Goal: Information Seeking & Learning: Learn about a topic

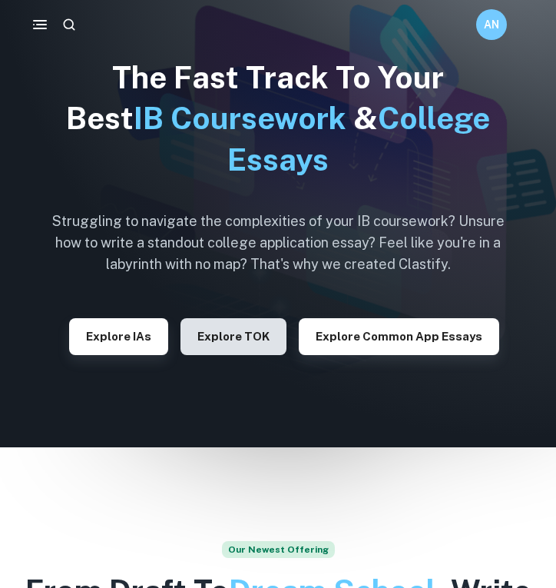
scroll to position [36, 0]
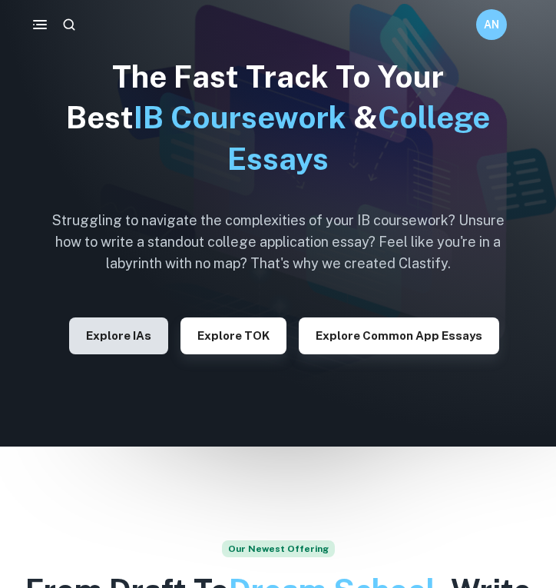
click at [119, 333] on button "Explore IAs" at bounding box center [118, 335] width 99 height 37
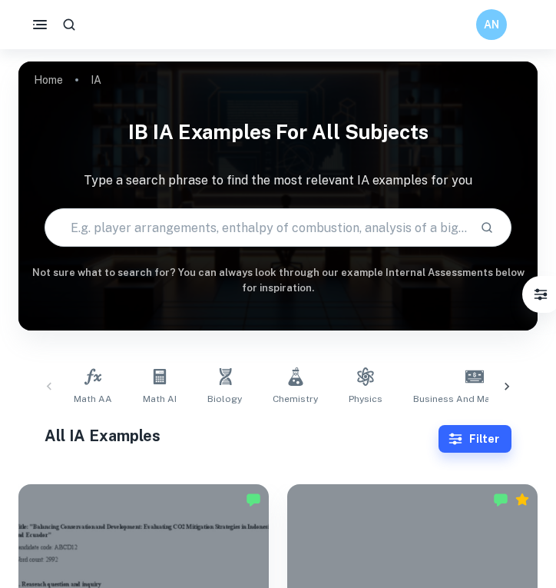
click at [154, 231] on input "text" at bounding box center [256, 227] width 423 height 43
type input "chemistry"
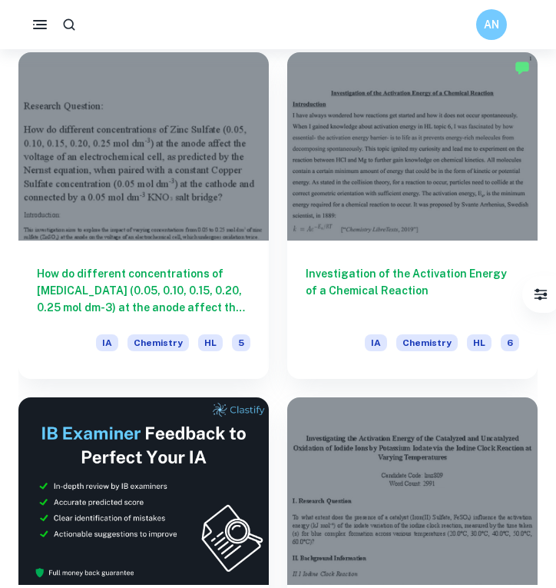
scroll to position [440, 0]
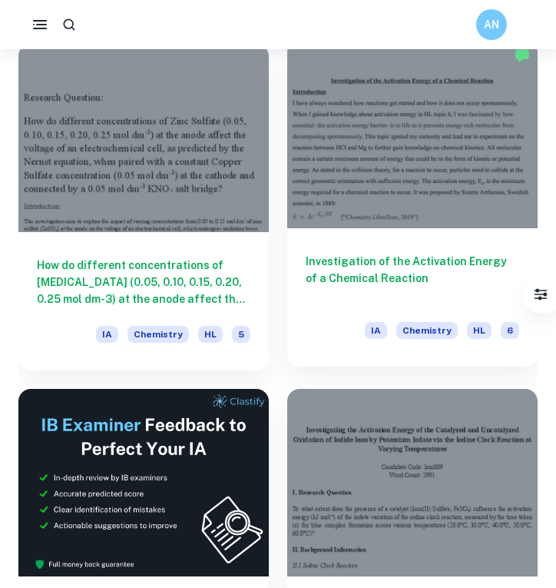
click at [368, 238] on div "Investigation of the Activation Energy of a Chemical Reaction IA Chemistry HL 6" at bounding box center [412, 297] width 250 height 138
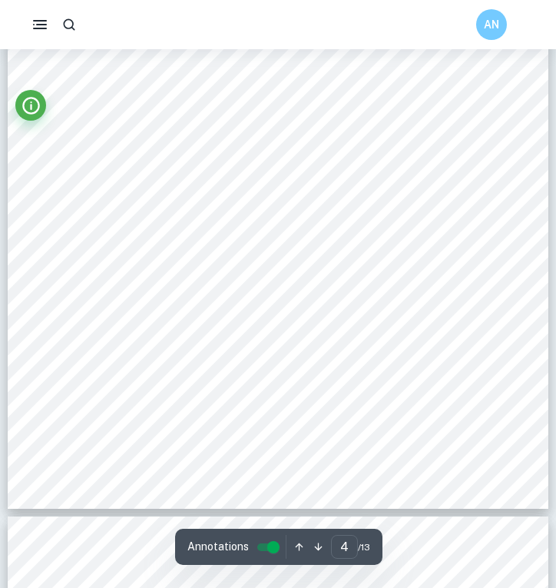
scroll to position [2556, 0]
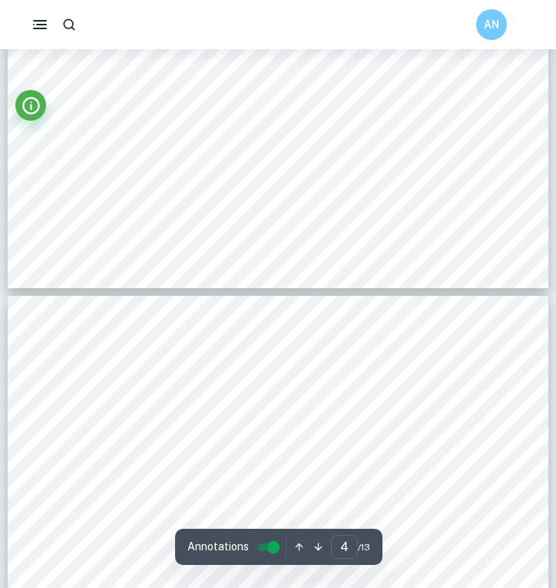
type input "5"
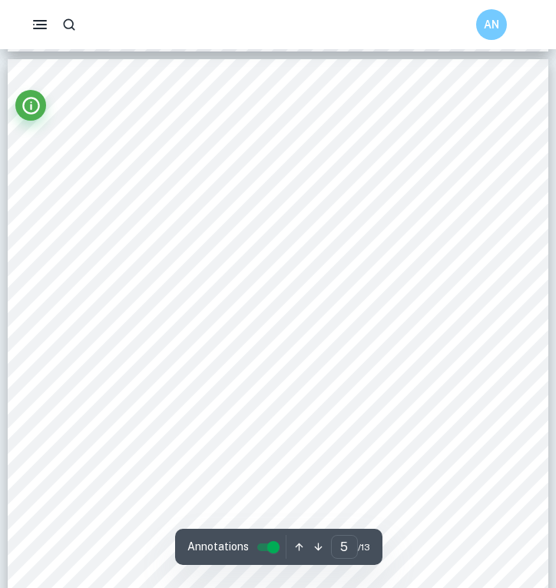
scroll to position [3020, 0]
